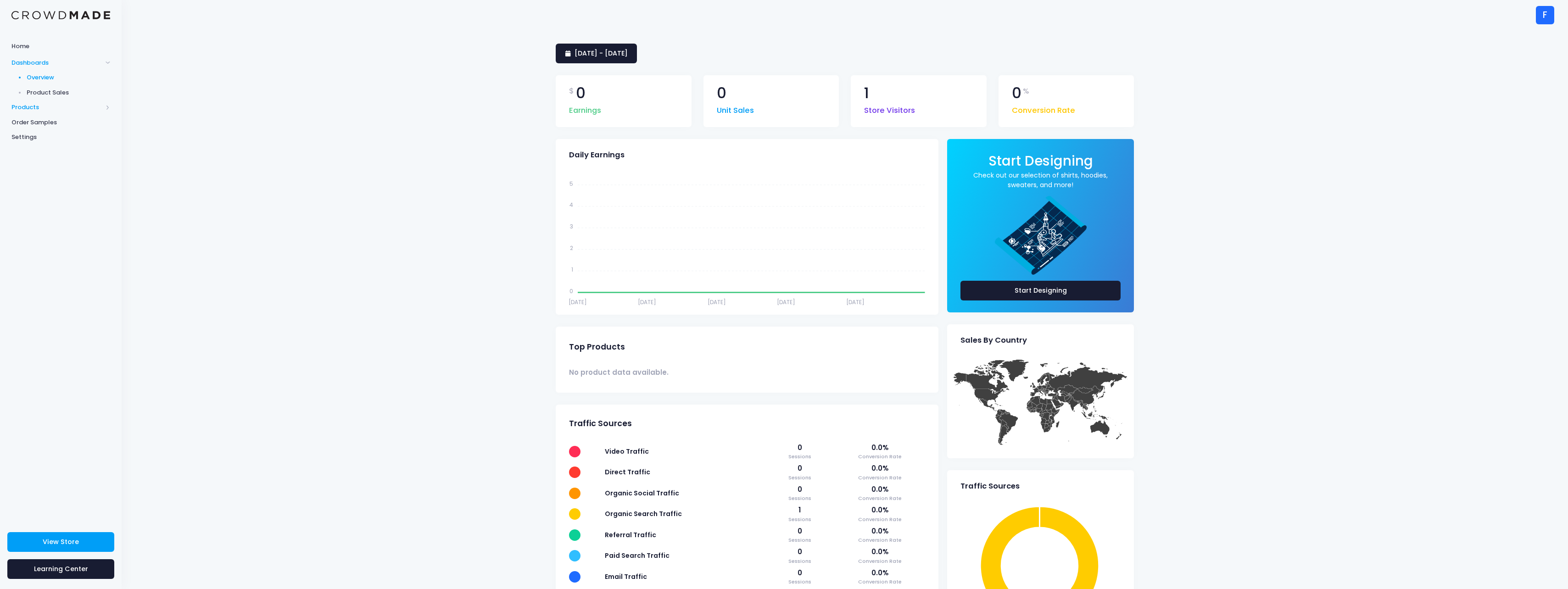
click at [39, 109] on span "Products" at bounding box center [57, 106] width 91 height 9
click at [49, 91] on span "Product Builder" at bounding box center [68, 92] width 84 height 9
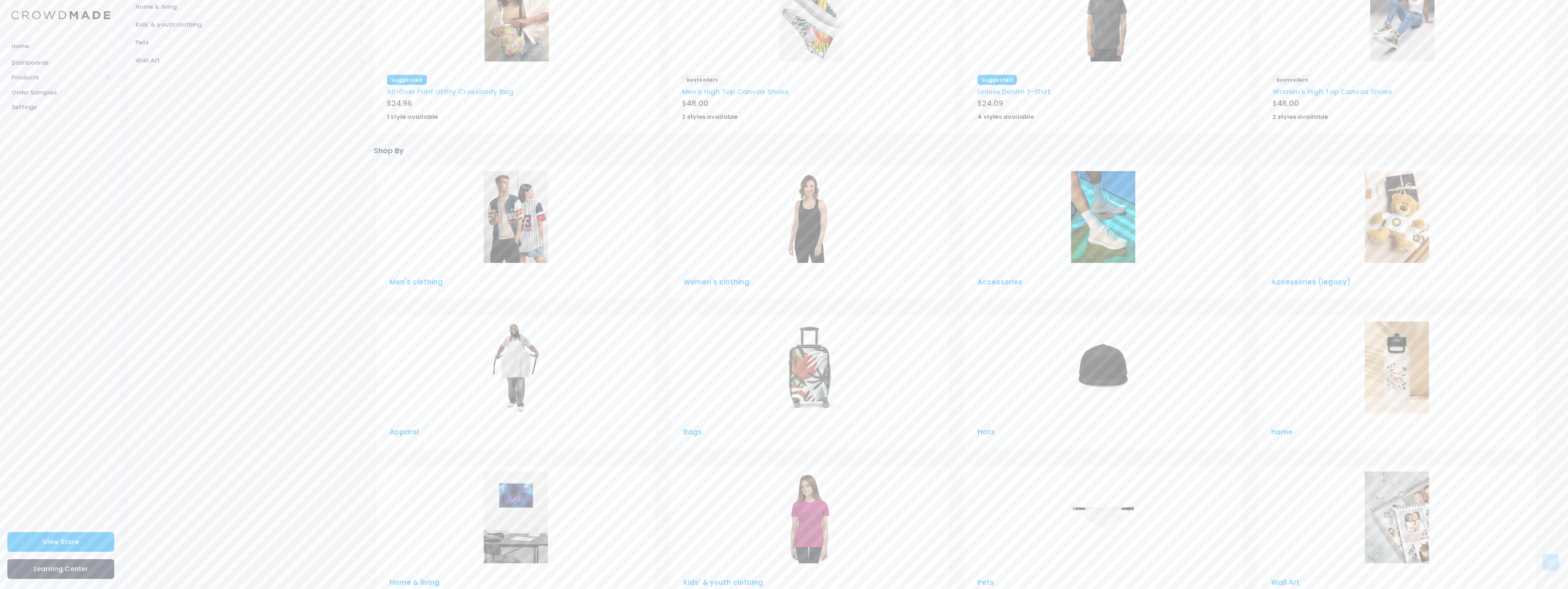
scroll to position [364, 0]
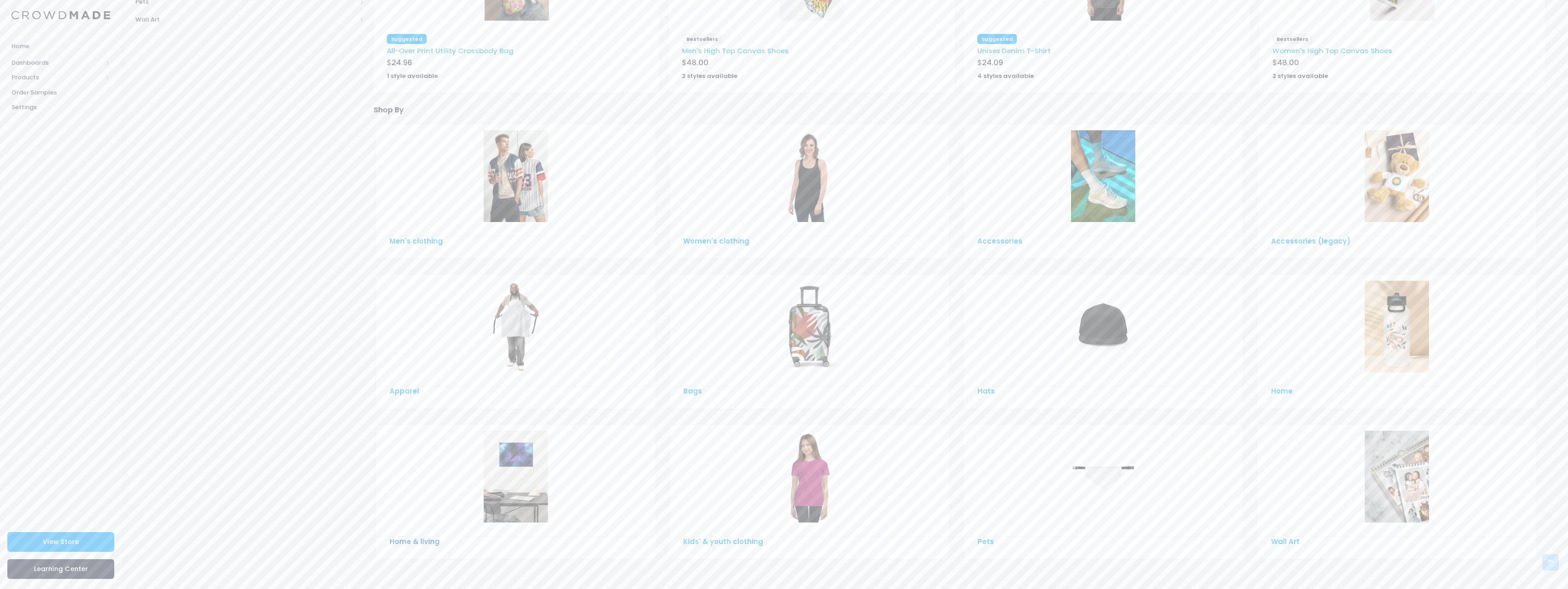
click at [411, 545] on link "Home & living" at bounding box center [414, 541] width 50 height 10
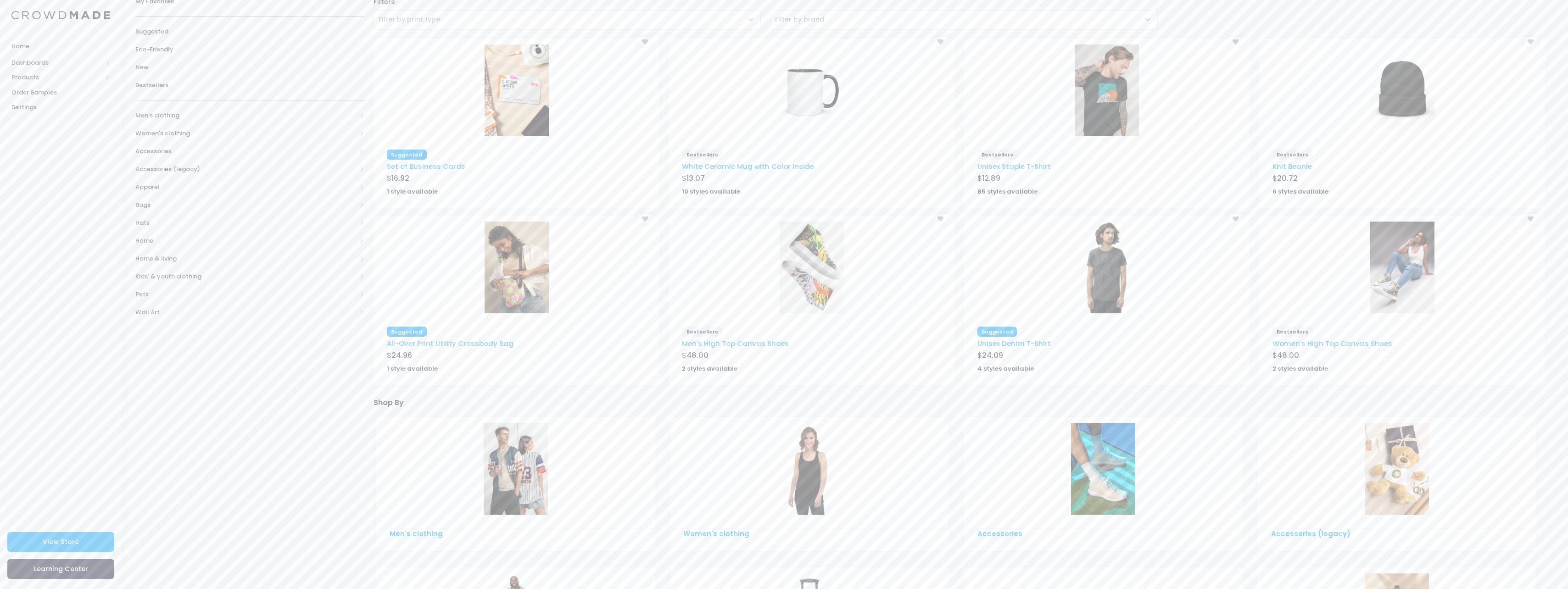
scroll to position [138, 0]
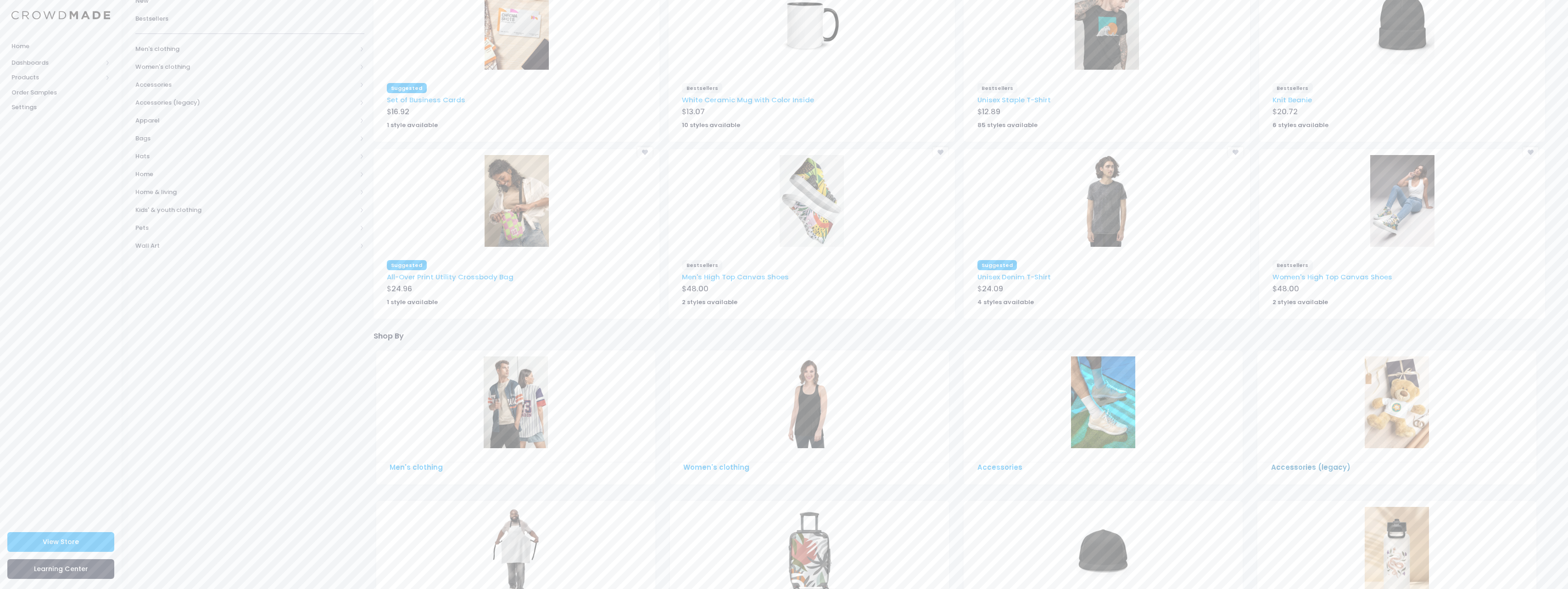
click at [1310, 470] on link "Accessories (legacy)" at bounding box center [1311, 467] width 80 height 10
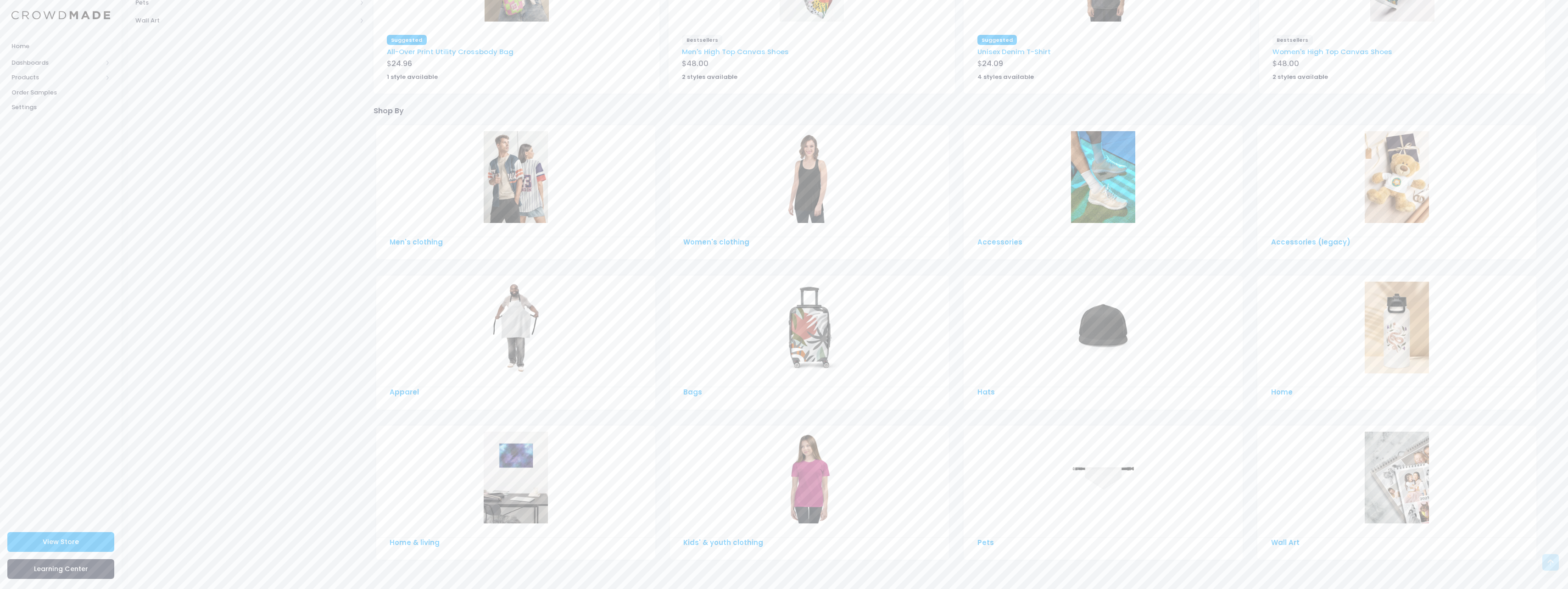
scroll to position [364, 0]
click at [1081, 483] on img at bounding box center [1103, 477] width 64 height 92
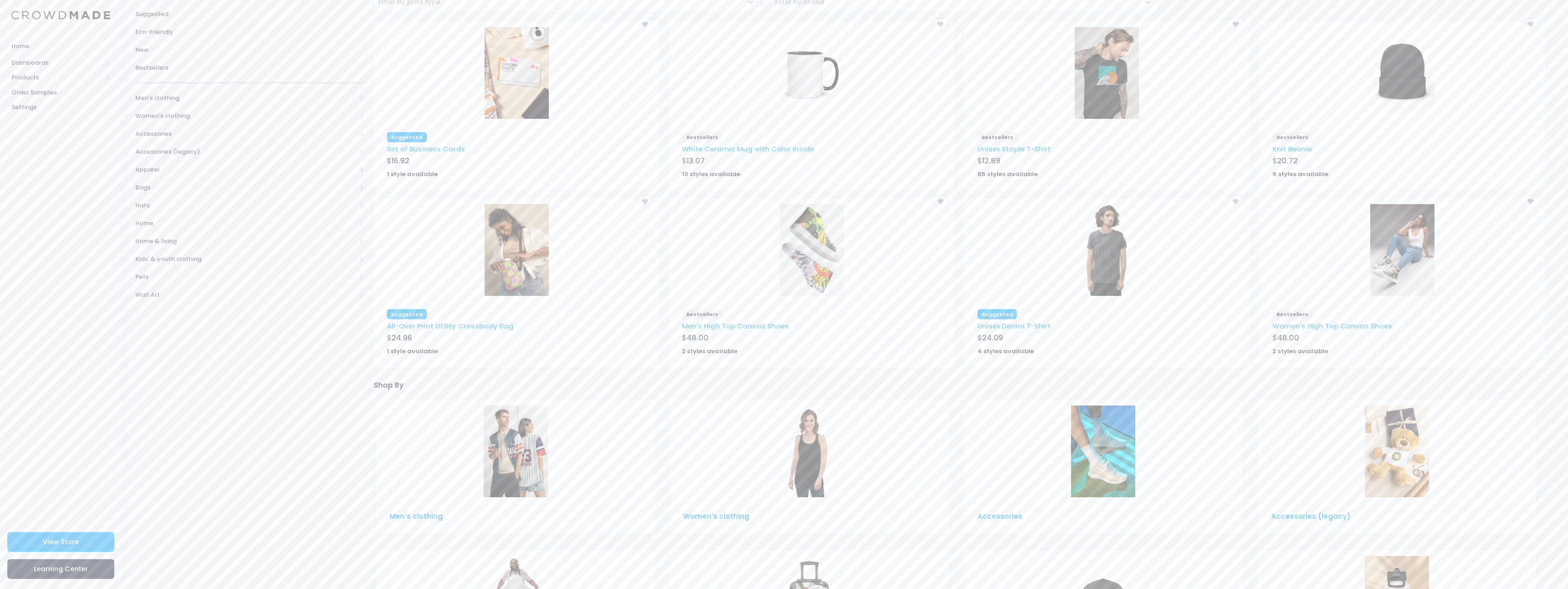
scroll to position [0, 0]
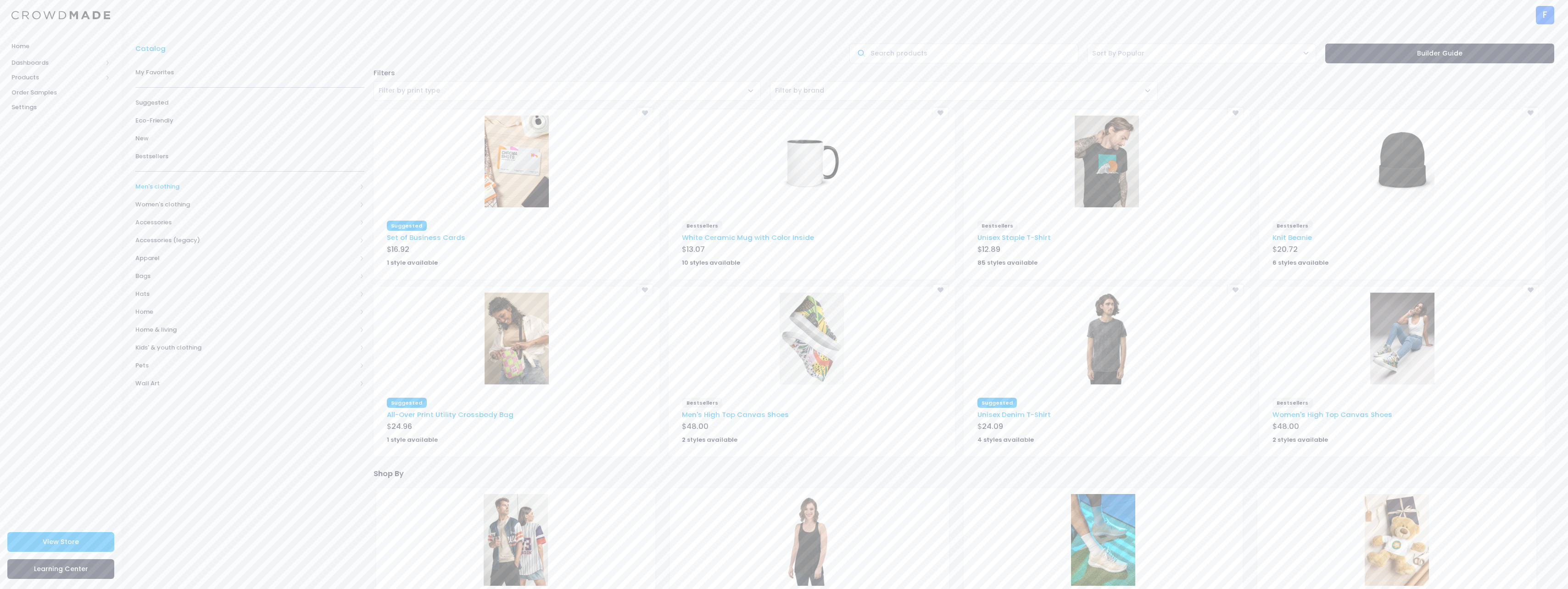
click at [173, 191] on span "Men's clothing" at bounding box center [246, 186] width 221 height 9
click at [171, 209] on span "All Men's clothing" at bounding box center [252, 204] width 203 height 9
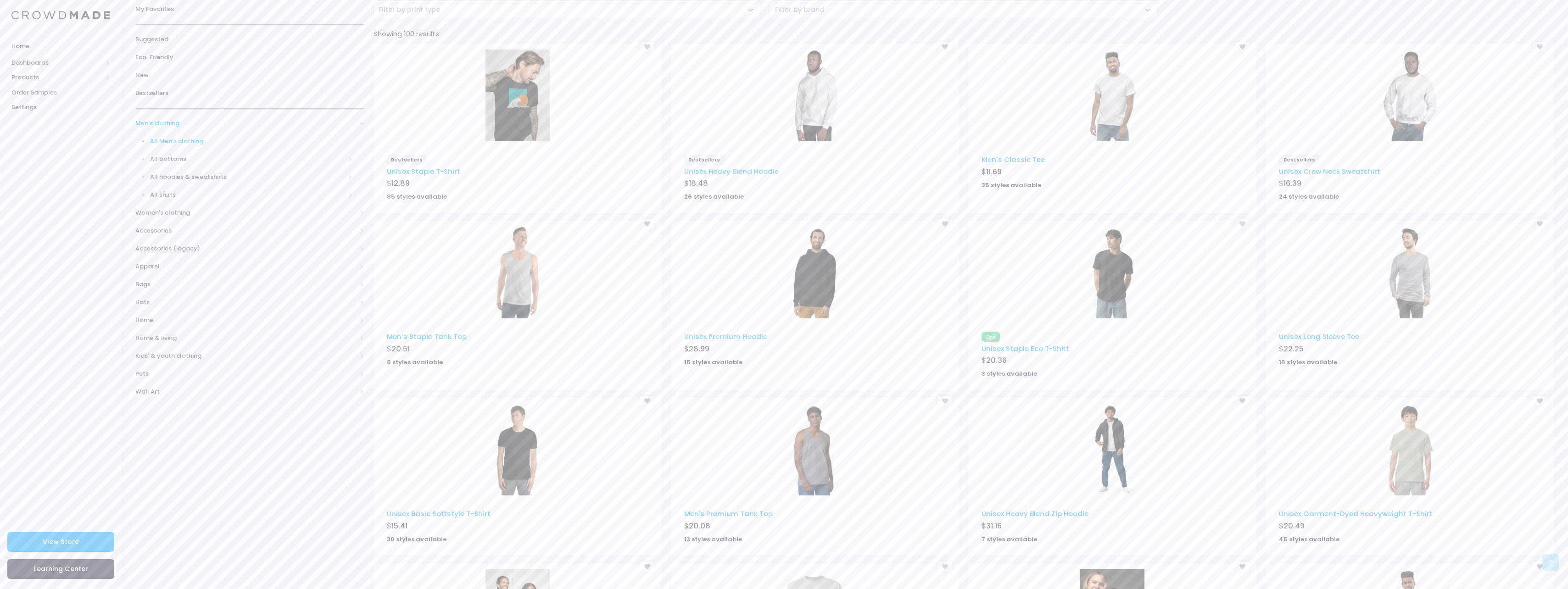
scroll to position [79, 0]
click at [1007, 149] on div "[] - Men’s Classic Tee - GILDAN_5000 - T-shirts" at bounding box center [1112, 99] width 289 height 111
click at [1005, 159] on link "Men’s Classic Tee" at bounding box center [1013, 161] width 63 height 10
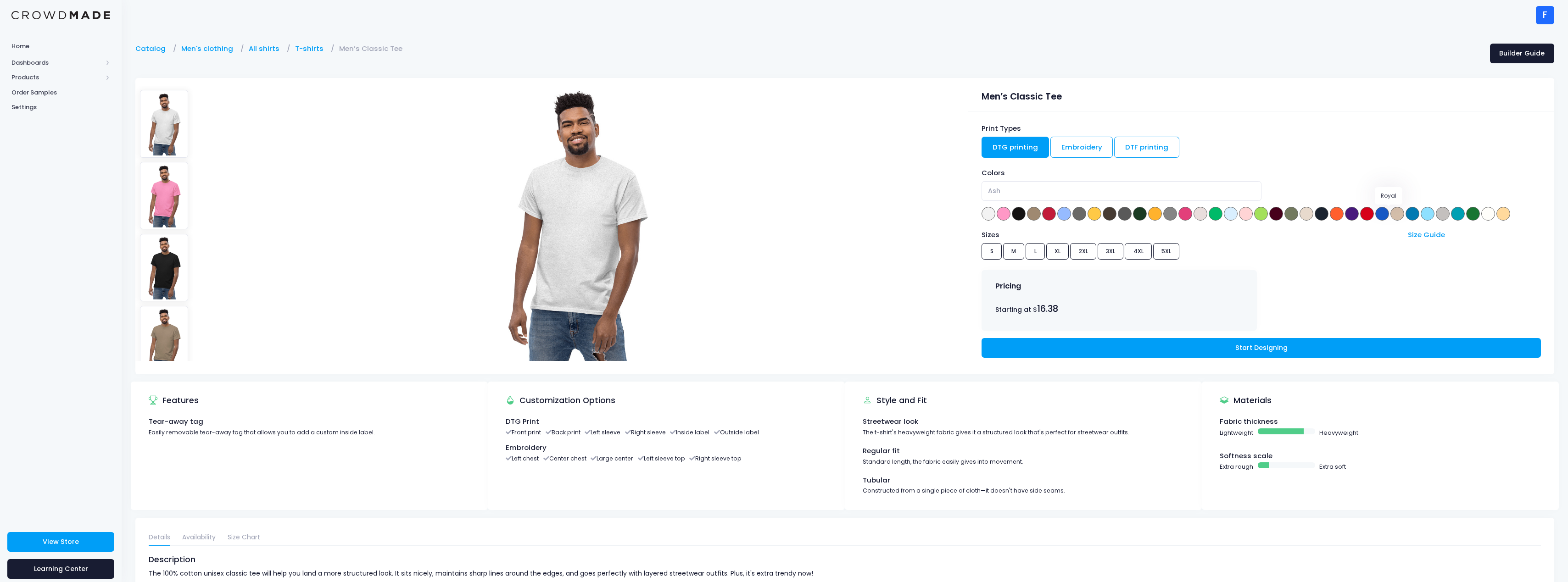
click at [1389, 214] on span at bounding box center [1382, 214] width 14 height 14
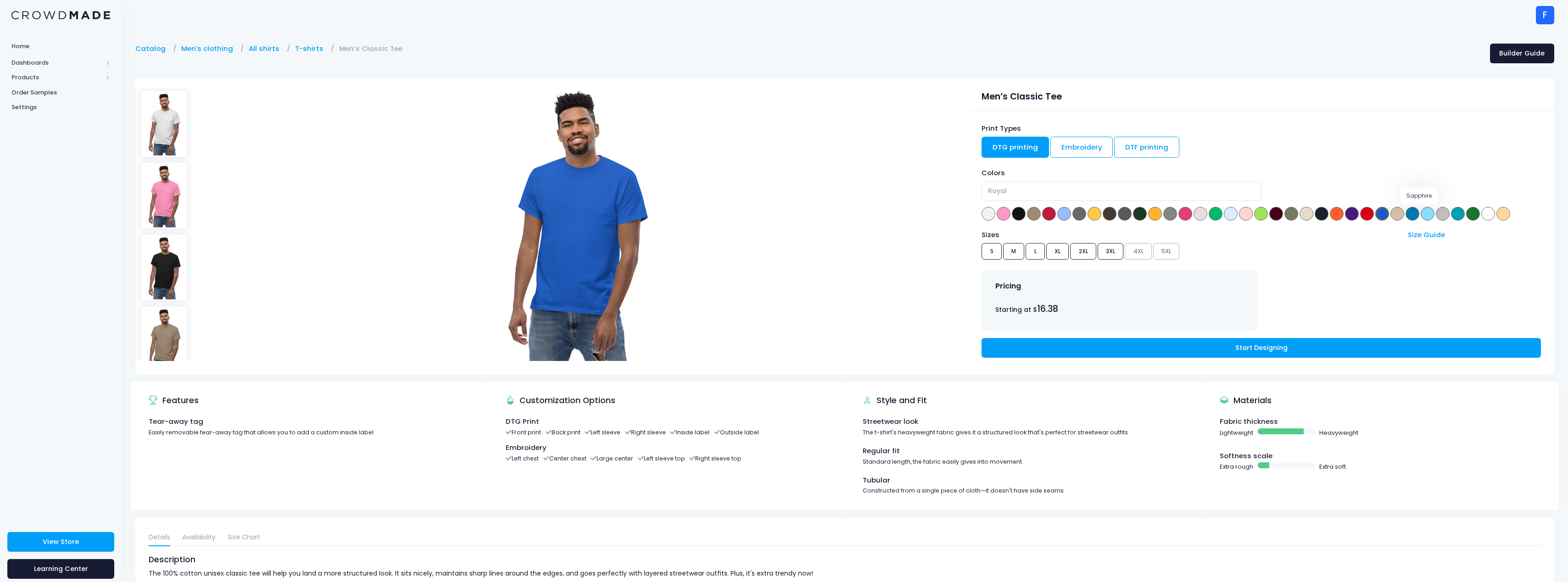
click at [1420, 216] on span at bounding box center [1412, 214] width 14 height 14
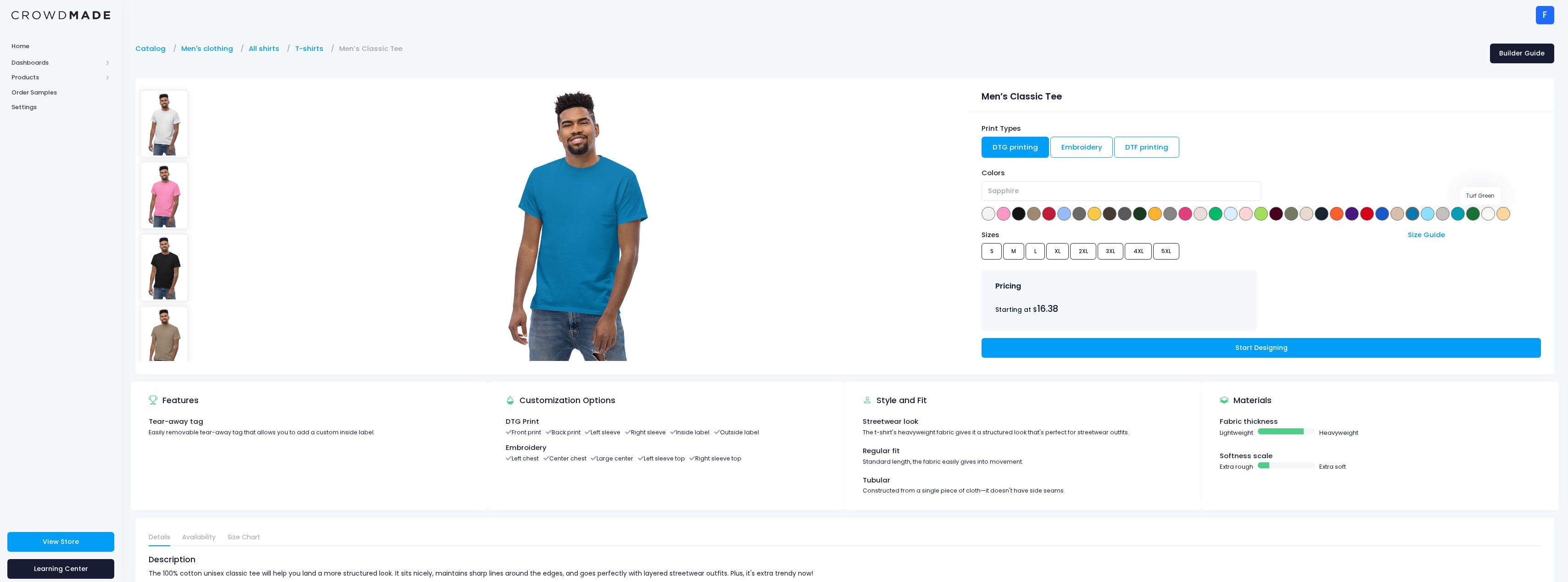
click at [1480, 216] on span at bounding box center [1473, 214] width 14 height 14
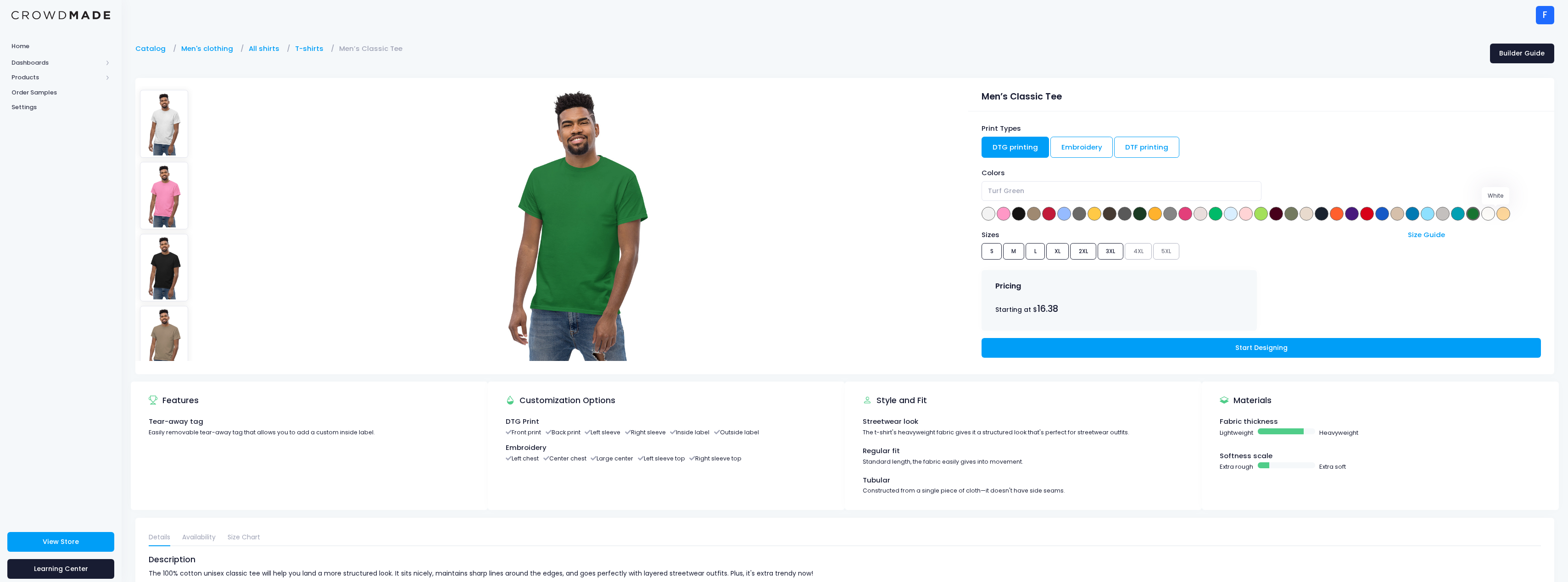
click at [1495, 216] on span at bounding box center [1488, 214] width 14 height 14
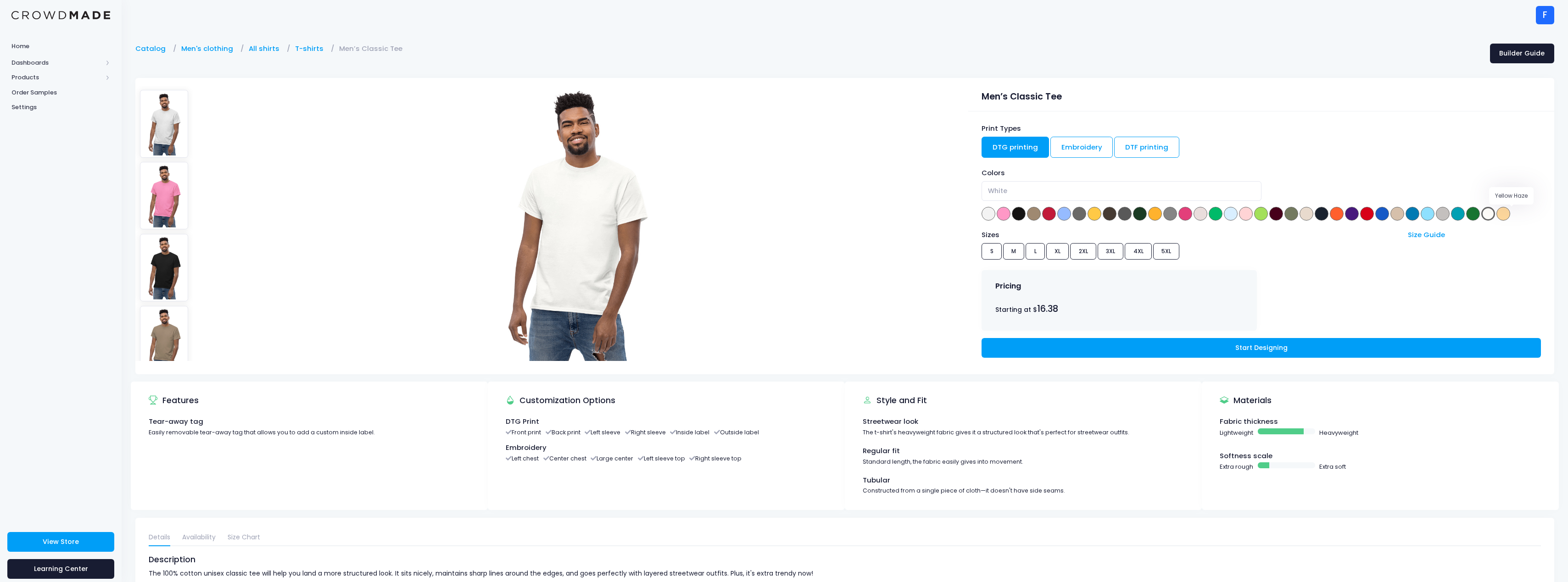
click at [1511, 216] on span at bounding box center [1503, 214] width 14 height 14
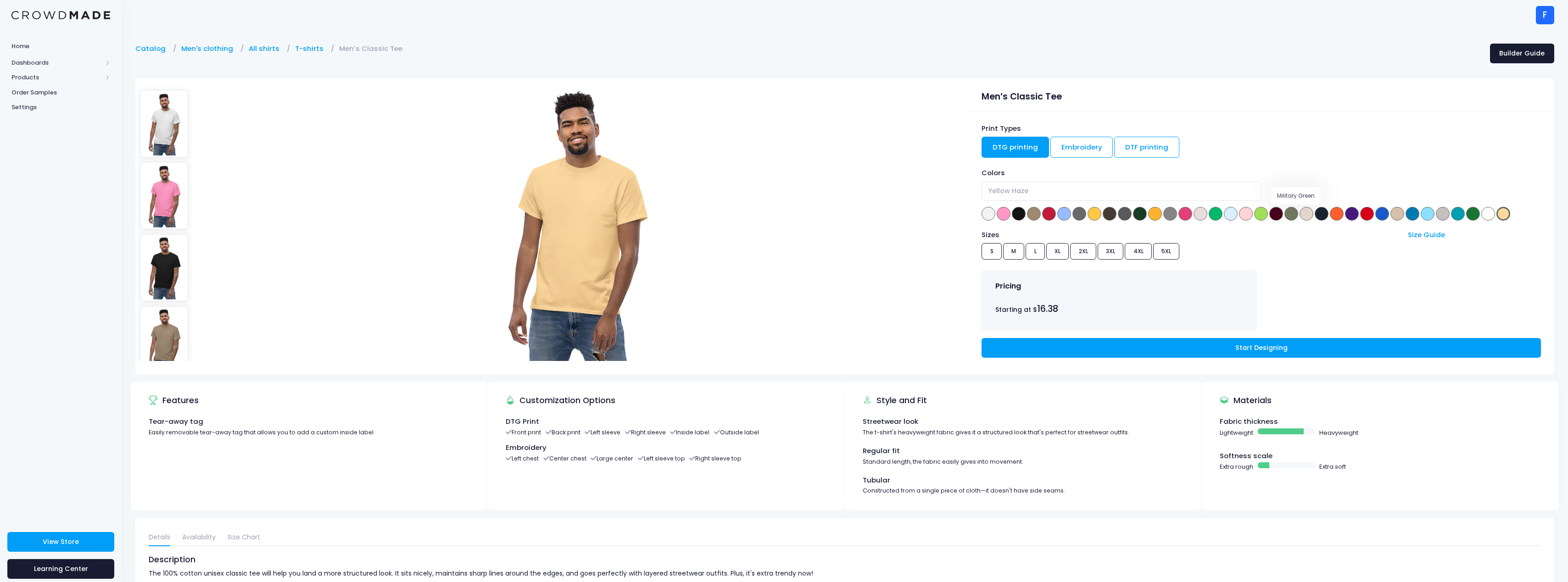
click at [1298, 214] on span at bounding box center [1291, 214] width 14 height 14
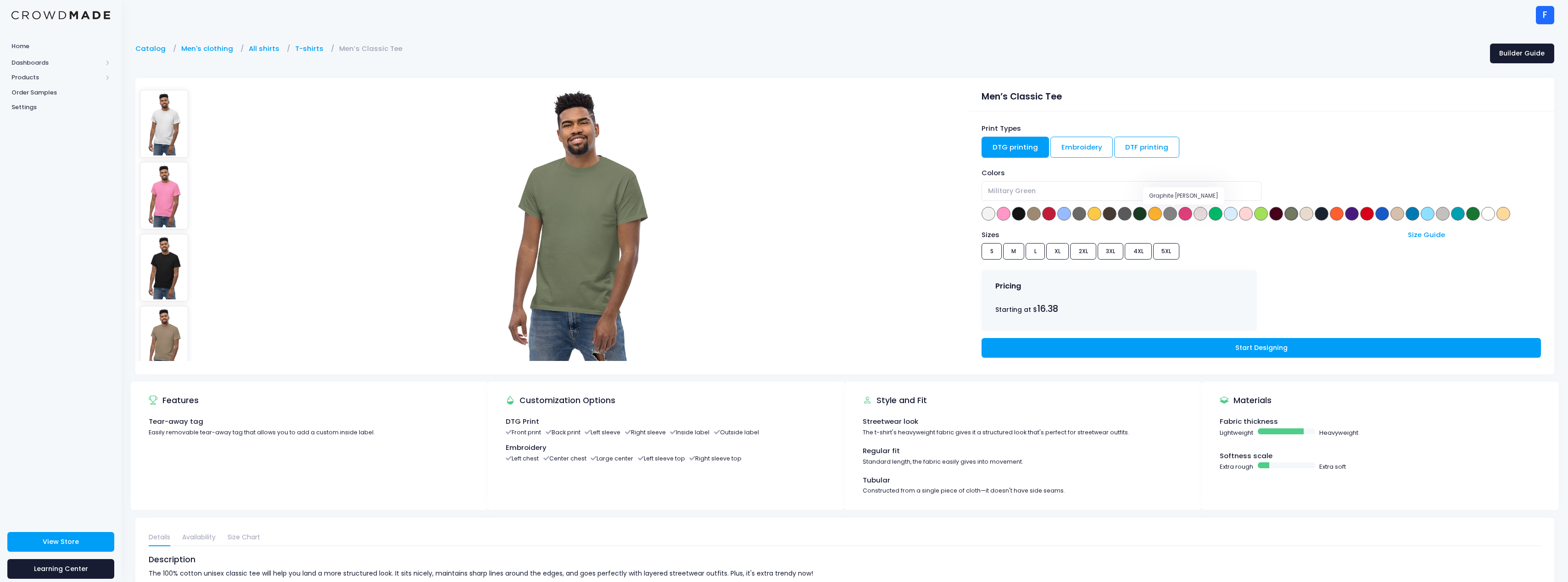
click at [1171, 213] on span at bounding box center [1170, 214] width 14 height 14
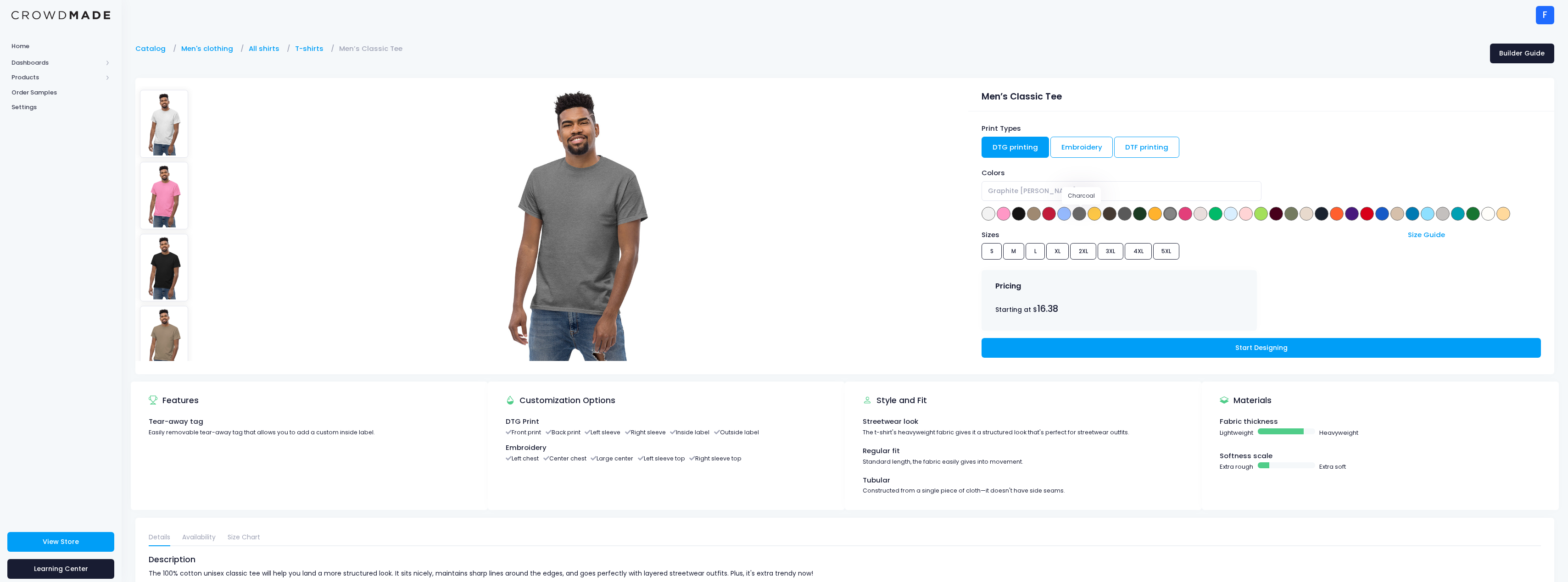
click at [1086, 217] on span at bounding box center [1079, 214] width 14 height 14
click at [1179, 221] on div "Colors Ash Azalea Black Brown Savana Cardinal Carolina Blue [GEOGRAPHIC_DATA] D…" at bounding box center [1261, 195] width 559 height 54
click at [1174, 220] on span at bounding box center [1170, 214] width 14 height 14
select select "Graphite [PERSON_NAME]"
click at [1076, 154] on link "Embroidery" at bounding box center [1082, 148] width 63 height 21
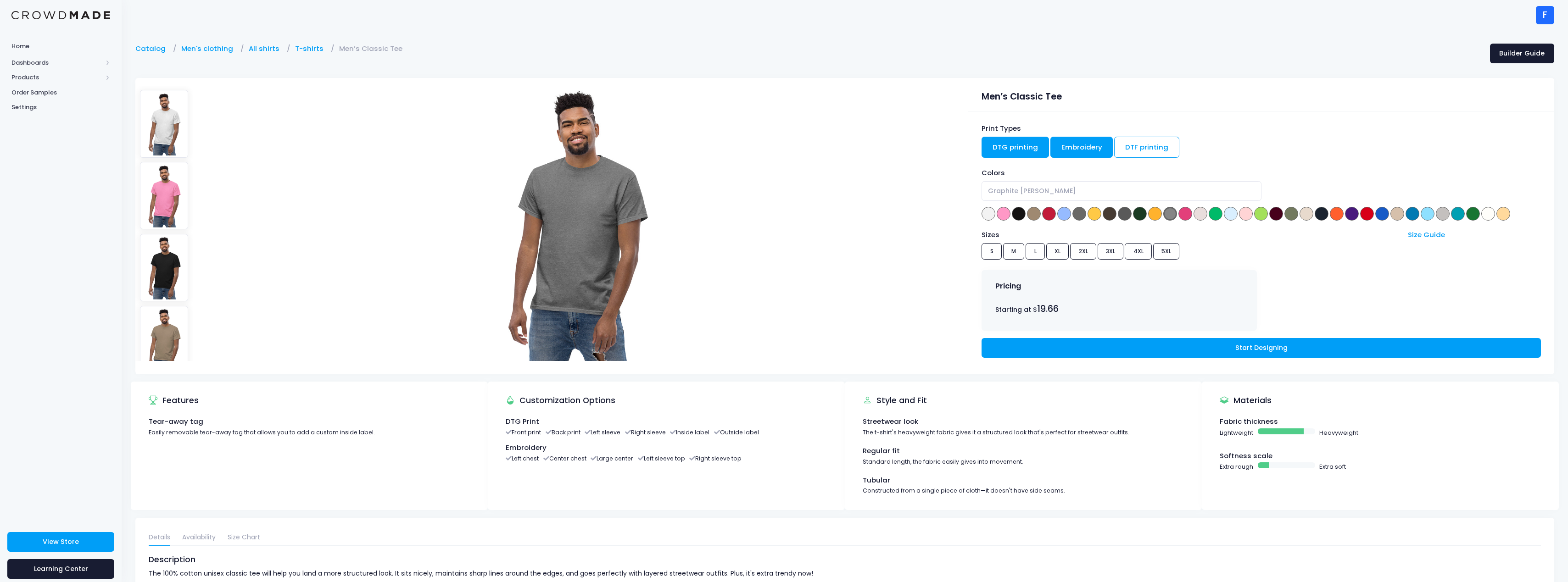
click at [1020, 152] on link "DTG printing" at bounding box center [1016, 148] width 67 height 21
click at [1147, 149] on link "DTF printing" at bounding box center [1147, 148] width 66 height 21
click at [1017, 148] on link "DTG printing" at bounding box center [1016, 148] width 67 height 21
click at [1131, 154] on link "DTF printing" at bounding box center [1147, 148] width 66 height 21
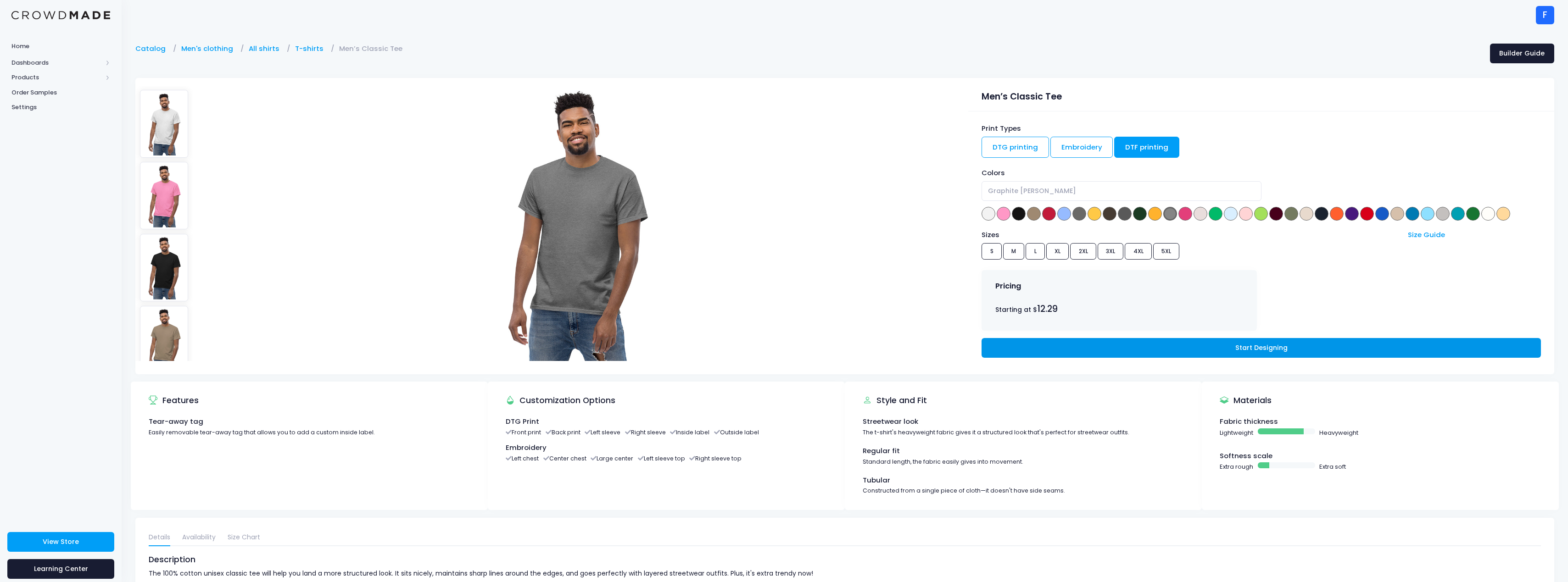
click at [1120, 356] on link "Start Designing" at bounding box center [1261, 348] width 559 height 20
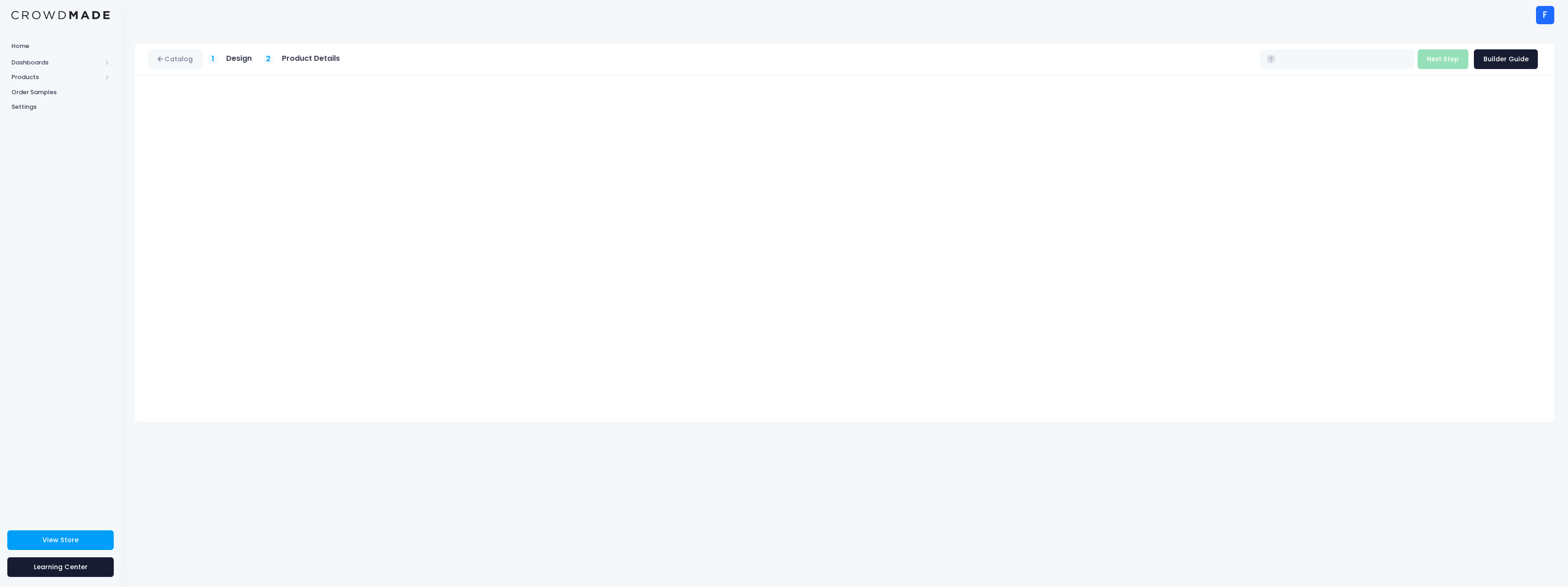
type input "$12.29 - $18.09"
